Goal: Task Accomplishment & Management: Manage account settings

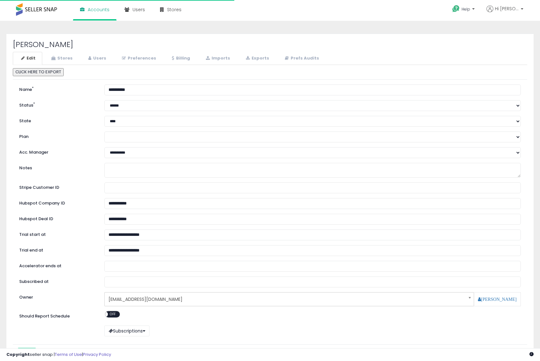
select select "**"
click at [68, 55] on link "Stores" at bounding box center [61, 58] width 36 height 13
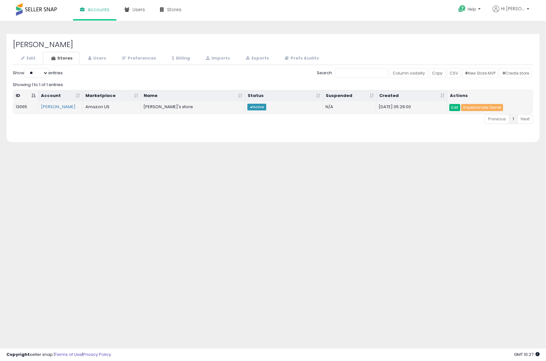
click at [455, 109] on link "Edit" at bounding box center [454, 107] width 11 height 7
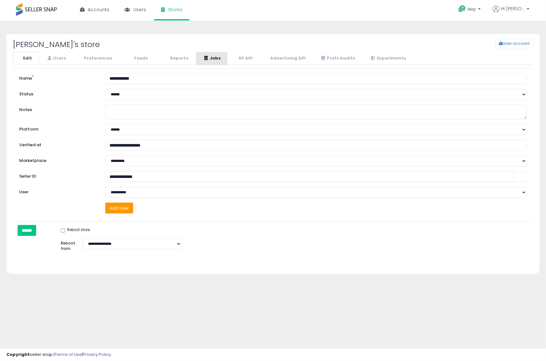
select select "**"
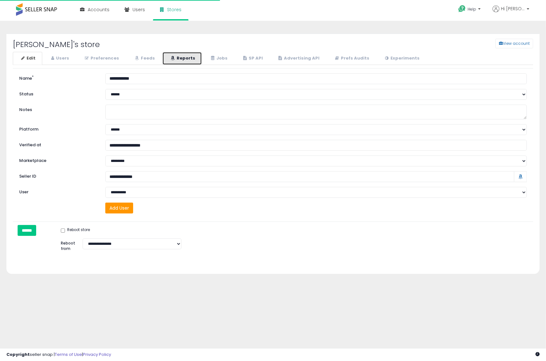
click at [177, 61] on link "Reports" at bounding box center [182, 58] width 40 height 13
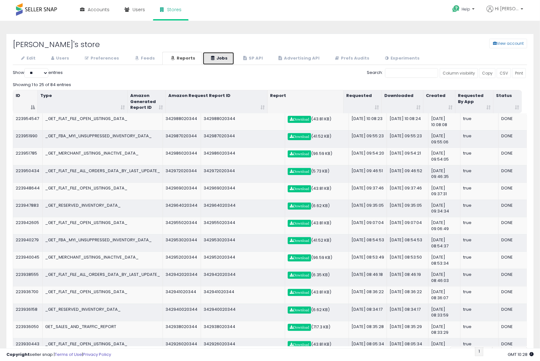
click at [219, 61] on link "Jobs" at bounding box center [219, 58] width 32 height 13
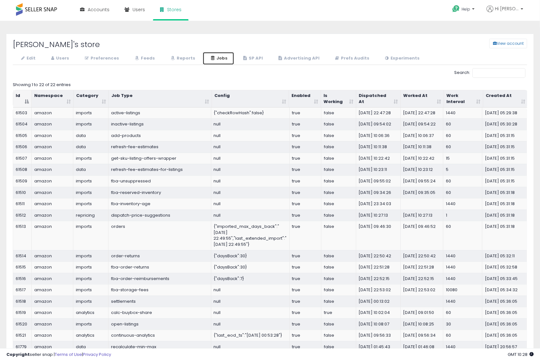
click at [203, 60] on link "Jobs" at bounding box center [219, 58] width 32 height 13
click at [187, 60] on link "Reports" at bounding box center [182, 58] width 40 height 13
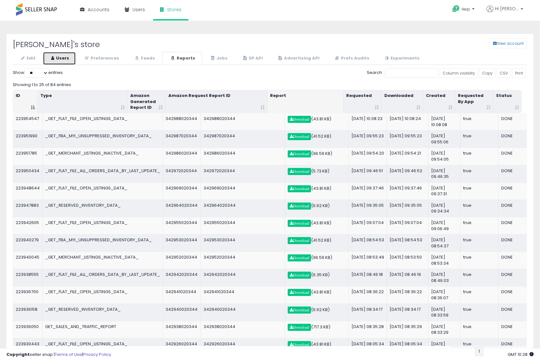
click at [60, 56] on link "Users" at bounding box center [59, 58] width 33 height 13
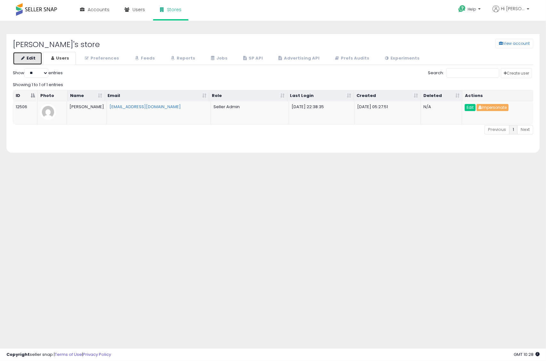
click at [37, 60] on link "Edit" at bounding box center [27, 58] width 29 height 13
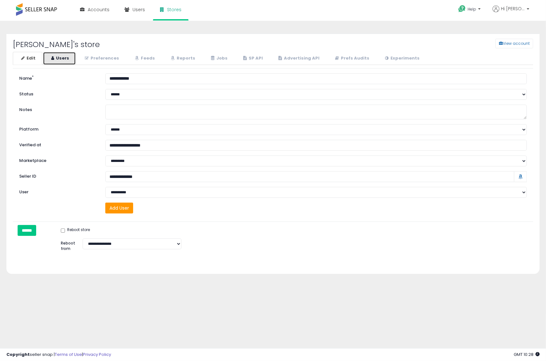
click at [70, 64] on link "Users" at bounding box center [59, 58] width 33 height 13
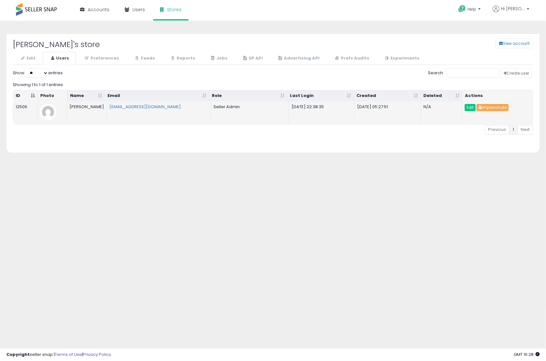
click at [492, 110] on button "Impersonate" at bounding box center [492, 107] width 32 height 7
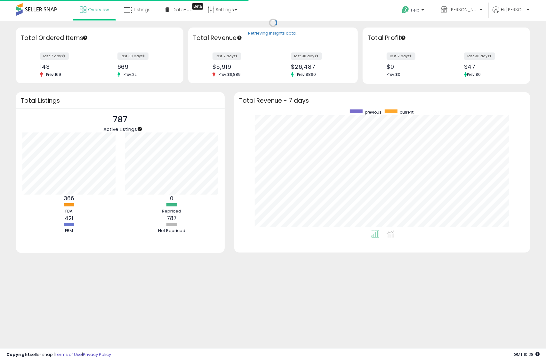
scroll to position [121, 282]
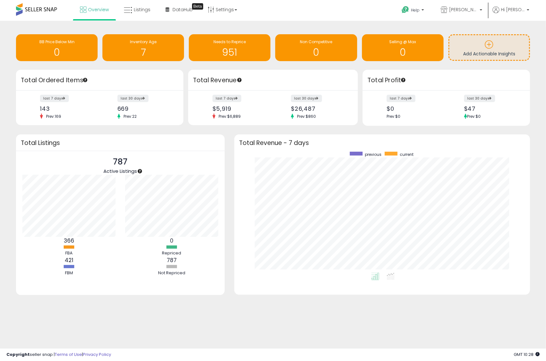
click at [247, 144] on h3 "Total Revenue - 7 days" at bounding box center [382, 142] width 286 height 5
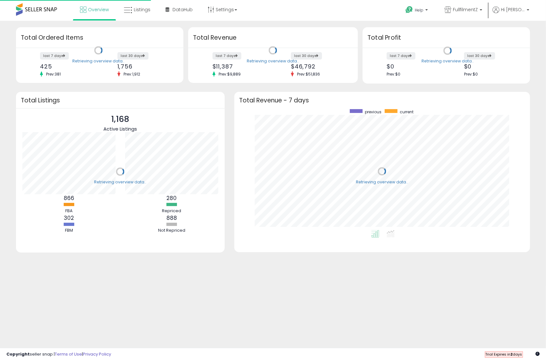
scroll to position [121, 282]
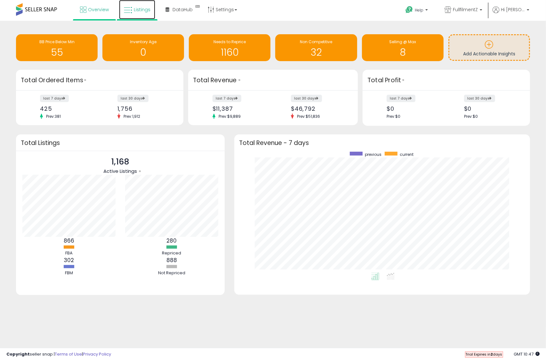
click at [135, 14] on link "Listings" at bounding box center [137, 9] width 36 height 19
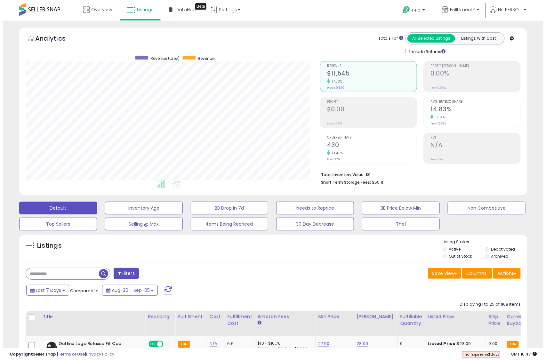
scroll to position [131, 294]
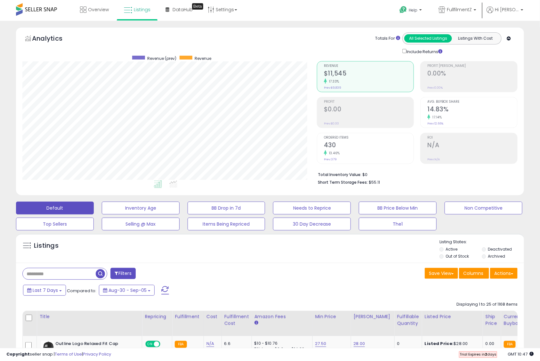
click at [73, 272] on input "text" at bounding box center [59, 273] width 73 height 11
paste input "**********"
type input "**********"
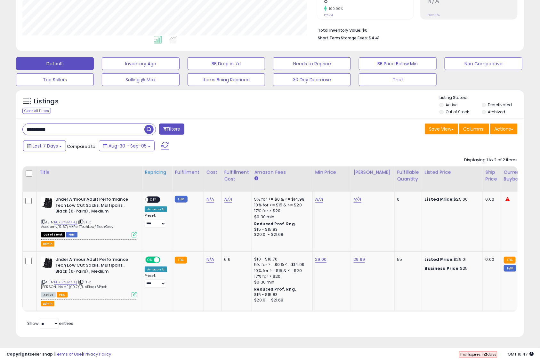
click at [162, 169] on div "Repricing" at bounding box center [157, 172] width 25 height 7
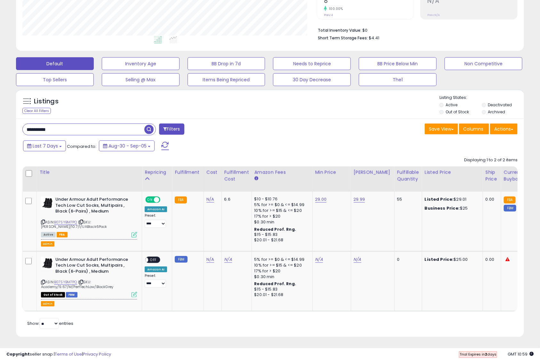
click at [90, 124] on input "**********" at bounding box center [84, 129] width 122 height 11
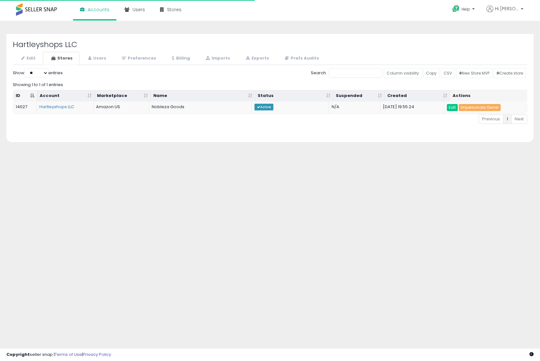
select select "**"
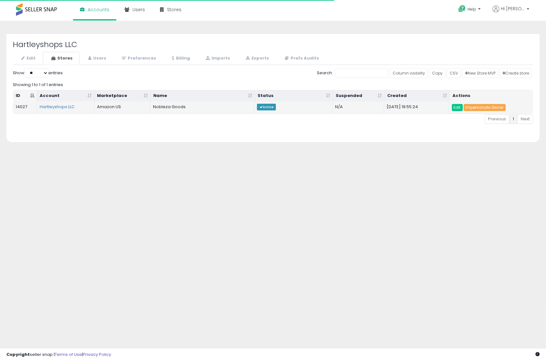
click at [477, 108] on link "Impersonate Owner" at bounding box center [485, 107] width 42 height 7
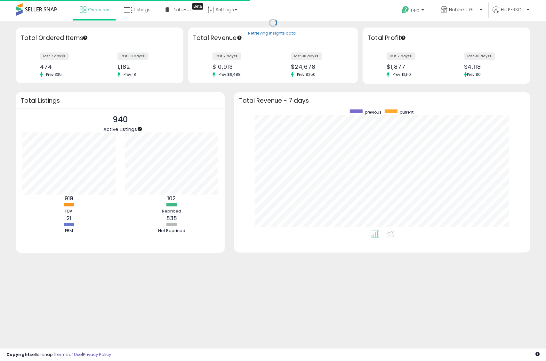
scroll to position [121, 282]
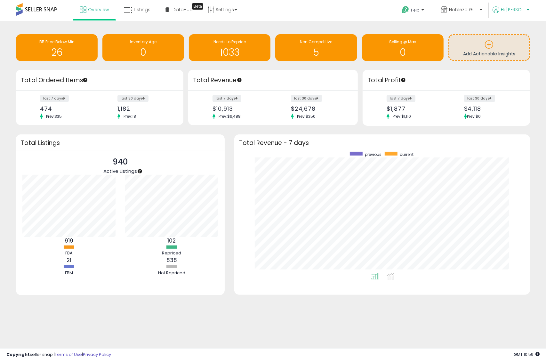
click at [521, 13] on p "Hi [PERSON_NAME]" at bounding box center [510, 10] width 37 height 8
click at [508, 35] on link "Account" at bounding box center [502, 34] width 17 height 6
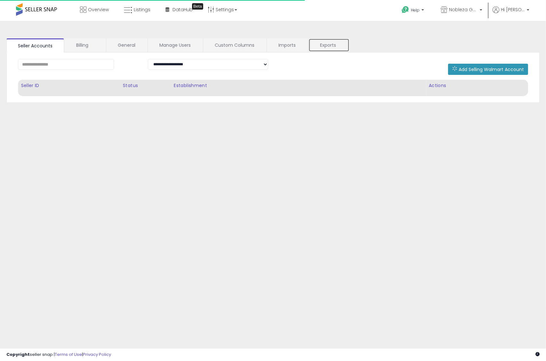
click at [329, 44] on link "Exports" at bounding box center [328, 44] width 41 height 13
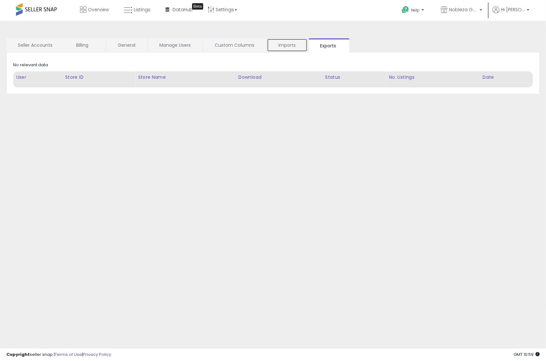
click at [298, 46] on link "Imports" at bounding box center [287, 44] width 41 height 13
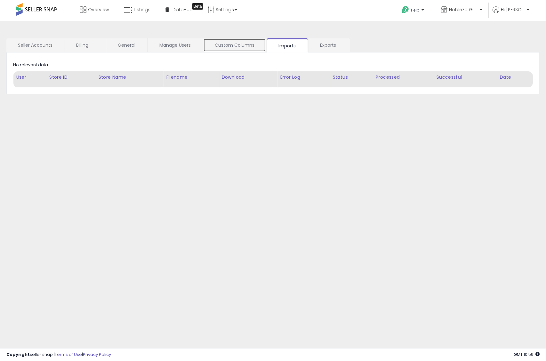
click at [252, 50] on link "Custom Columns" at bounding box center [234, 44] width 63 height 13
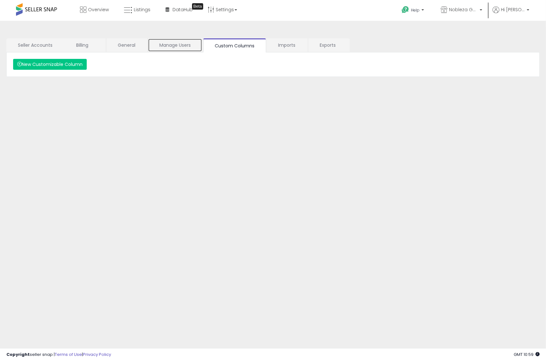
click at [192, 43] on link "Manage Users" at bounding box center [175, 44] width 54 height 13
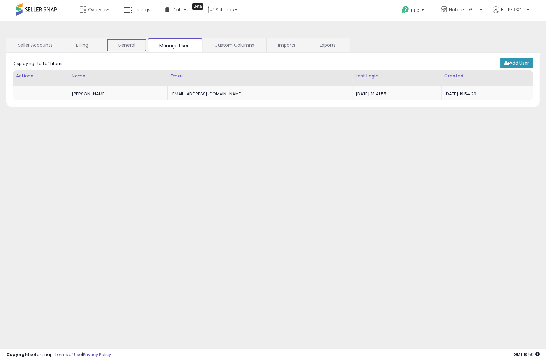
click at [136, 40] on link "General" at bounding box center [126, 44] width 41 height 13
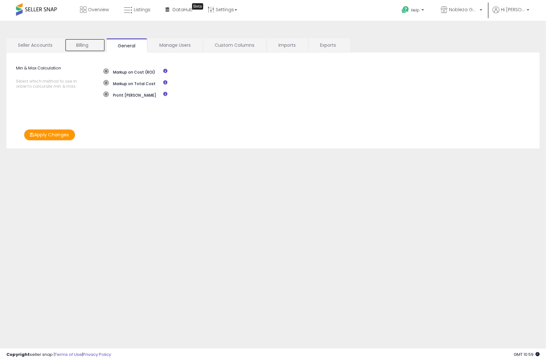
click at [68, 44] on link "Billing" at bounding box center [85, 44] width 41 height 13
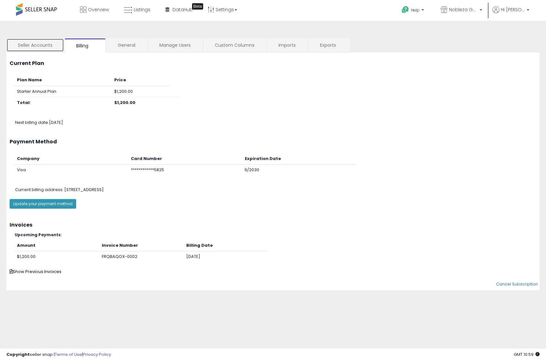
click at [26, 41] on link "Seller Accounts" at bounding box center [35, 44] width 58 height 13
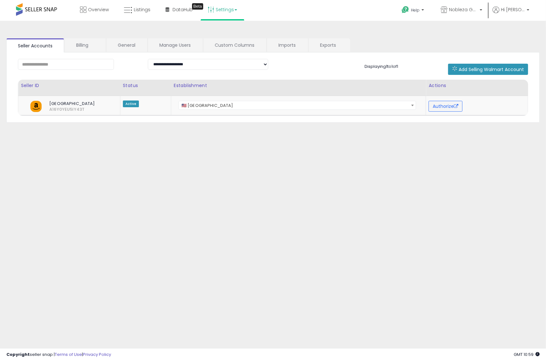
click at [223, 7] on link "Settings" at bounding box center [222, 9] width 39 height 19
click at [226, 33] on link "Store settings" at bounding box center [223, 32] width 29 height 6
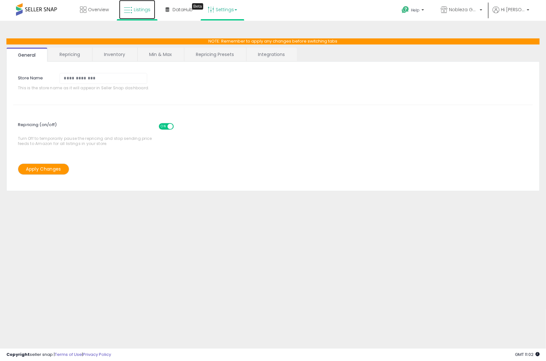
click at [136, 4] on link "Listings" at bounding box center [137, 9] width 36 height 19
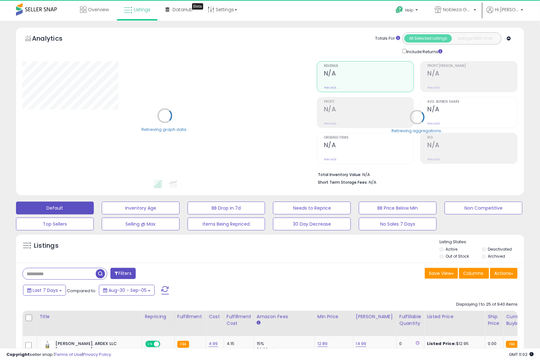
click at [506, 274] on button "Actions" at bounding box center [504, 273] width 28 height 11
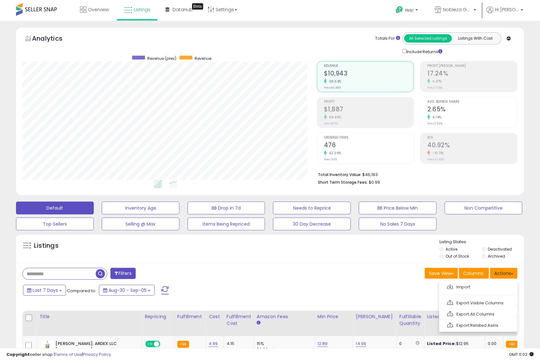
scroll to position [40, 0]
